Goal: Understand process/instructions

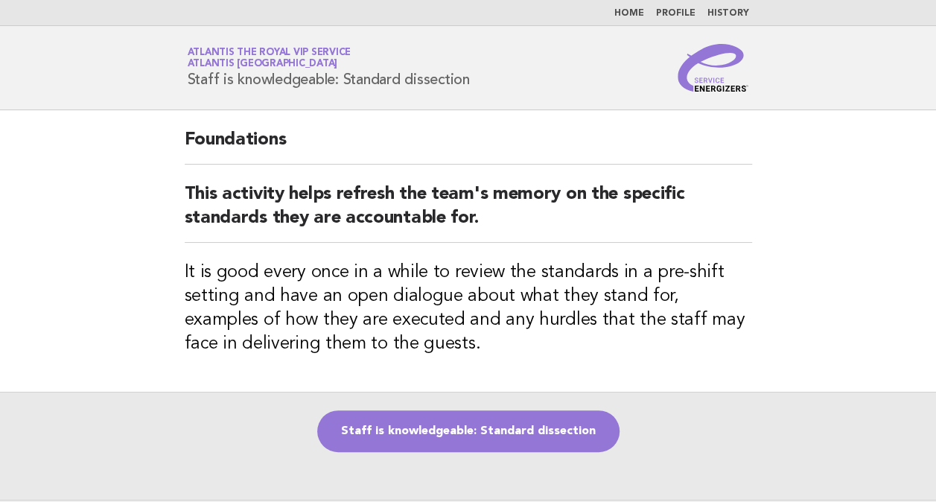
click at [716, 68] on img at bounding box center [712, 68] width 71 height 48
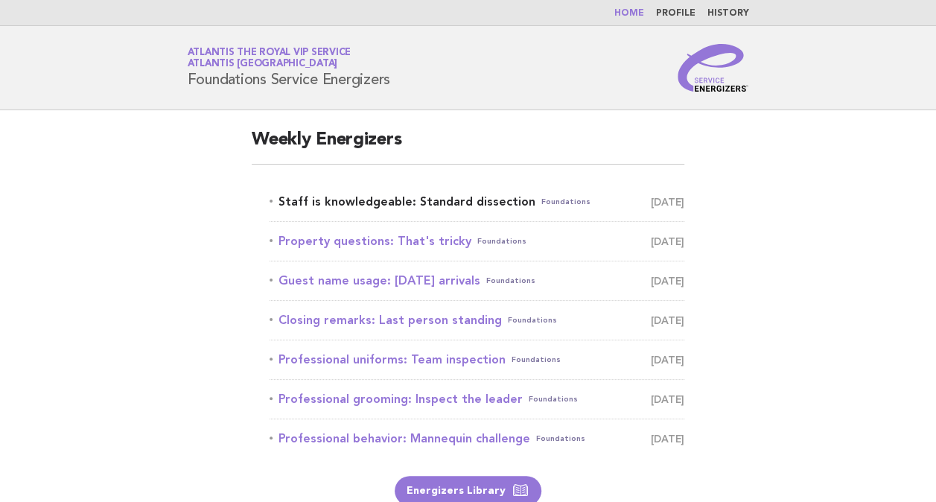
click at [456, 196] on link "Staff is knowledgeable: Standard dissection Foundations [DATE]" at bounding box center [476, 201] width 415 height 21
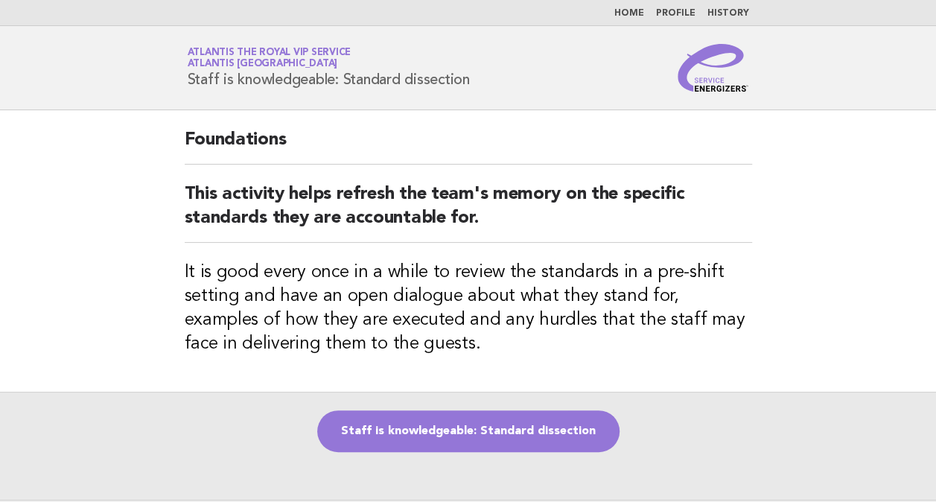
click at [517, 248] on div "Foundations This activity helps refresh the team's memory on the specific stand…" at bounding box center [468, 250] width 603 height 281
click at [403, 436] on link "Staff is knowledgeable: Standard dissection" at bounding box center [468, 431] width 302 height 42
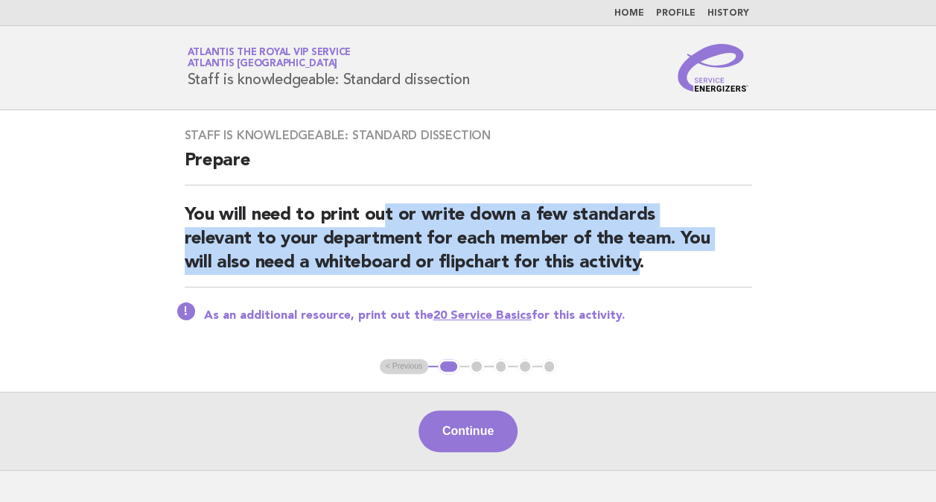
drag, startPoint x: 636, startPoint y: 268, endPoint x: 380, endPoint y: 211, distance: 261.5
click at [380, 211] on h2 "You will need to print out or write down a few standards relevant to your depar…" at bounding box center [468, 245] width 567 height 84
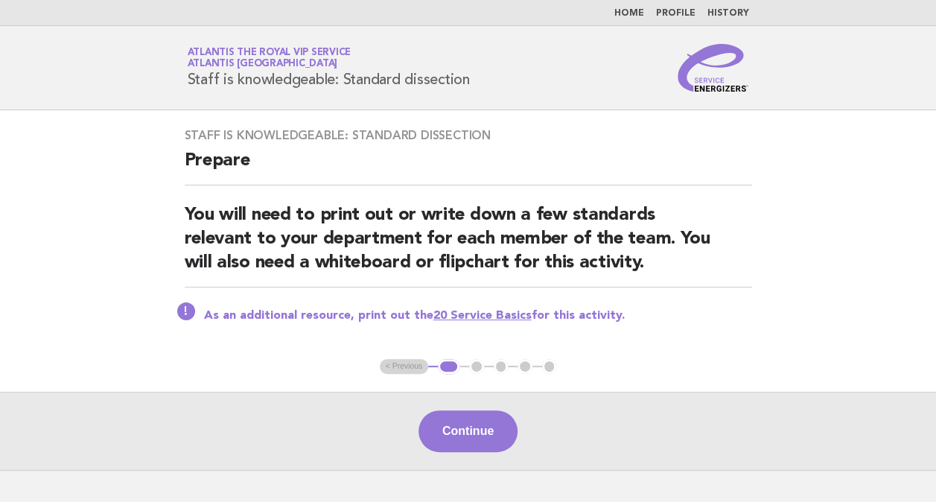
drag, startPoint x: 380, startPoint y: 211, endPoint x: 335, endPoint y: 196, distance: 48.0
click at [335, 196] on div "Staff is knowledgeable: Standard dissection Prepare You will need to print out …" at bounding box center [468, 234] width 603 height 249
click at [686, 316] on p "As an additional resource, print out the 20 Service Basics for this activity." at bounding box center [478, 315] width 548 height 15
